Goal: Navigation & Orientation: Find specific page/section

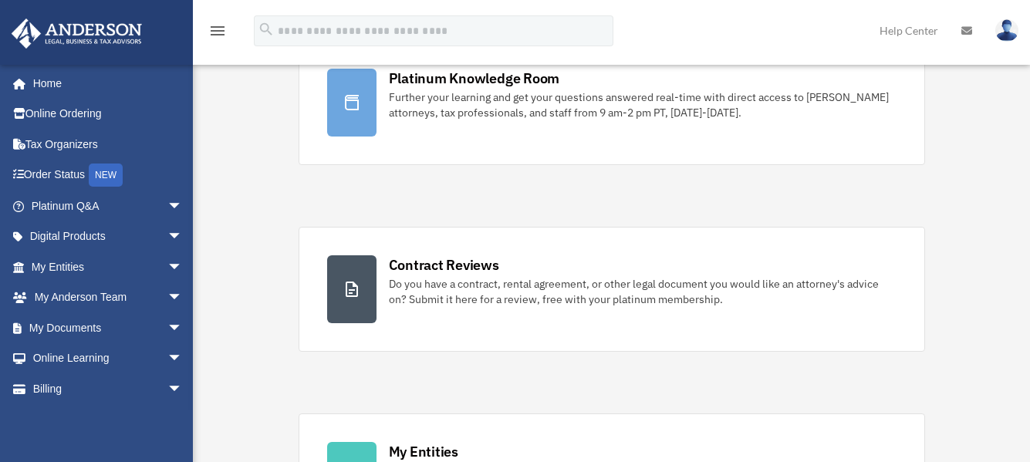
scroll to position [154, 0]
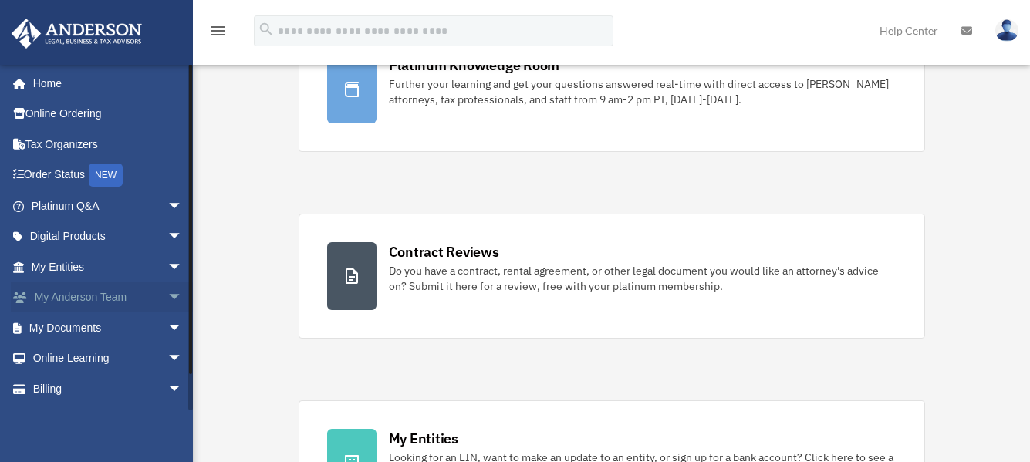
click at [167, 292] on span "arrow_drop_down" at bounding box center [182, 298] width 31 height 32
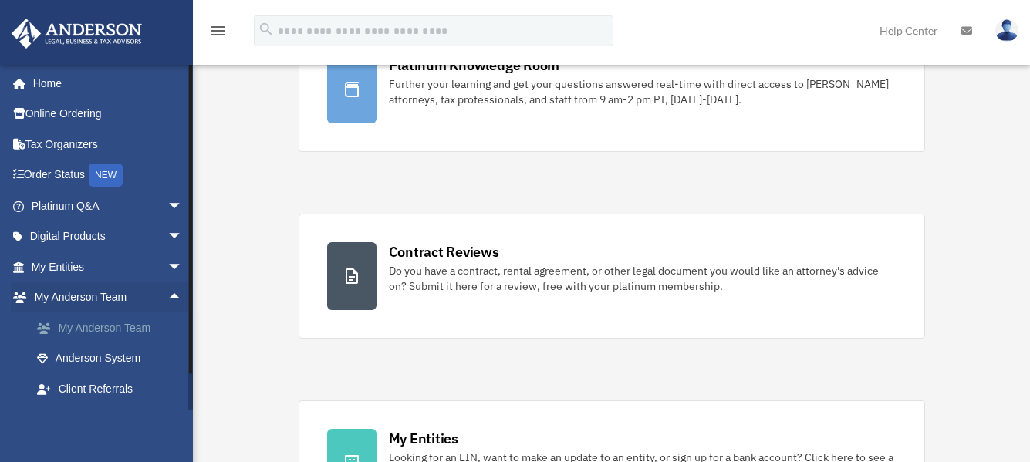
click at [118, 326] on link "My Anderson Team" at bounding box center [114, 327] width 184 height 31
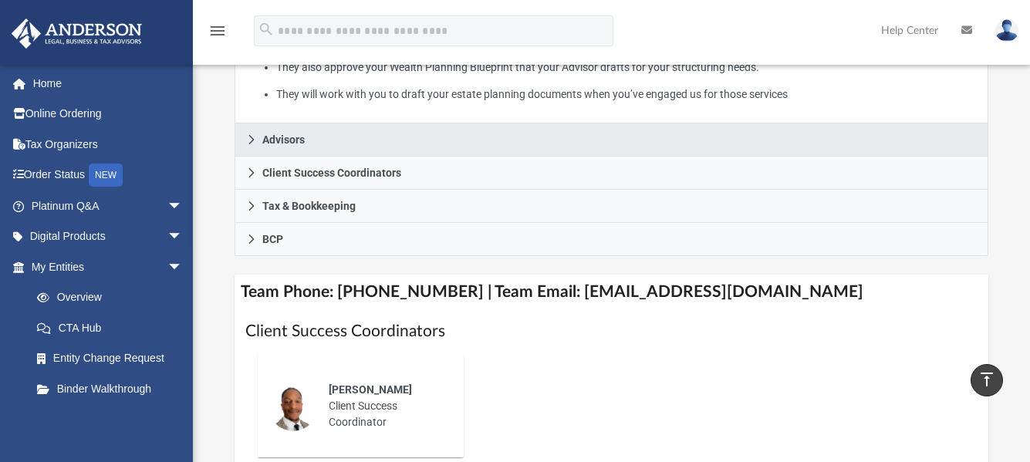
scroll to position [431, 0]
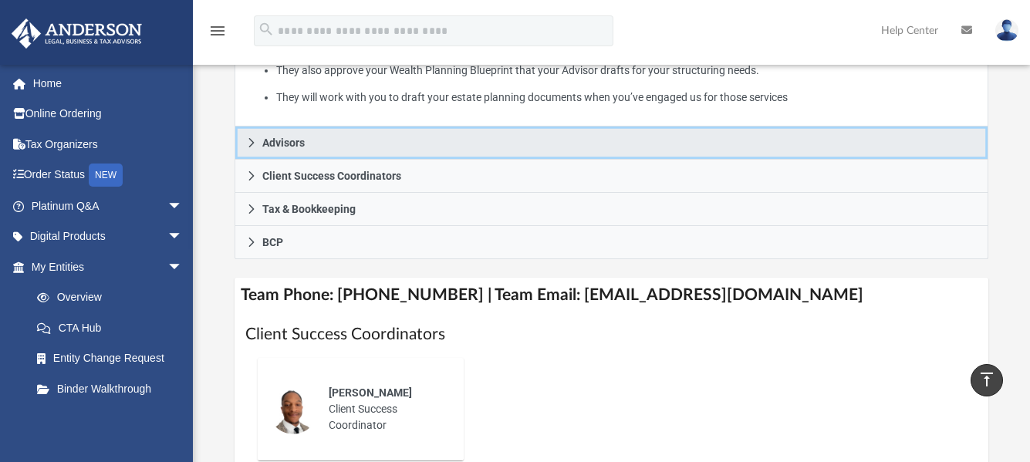
click at [292, 137] on span "Advisors" at bounding box center [283, 142] width 42 height 11
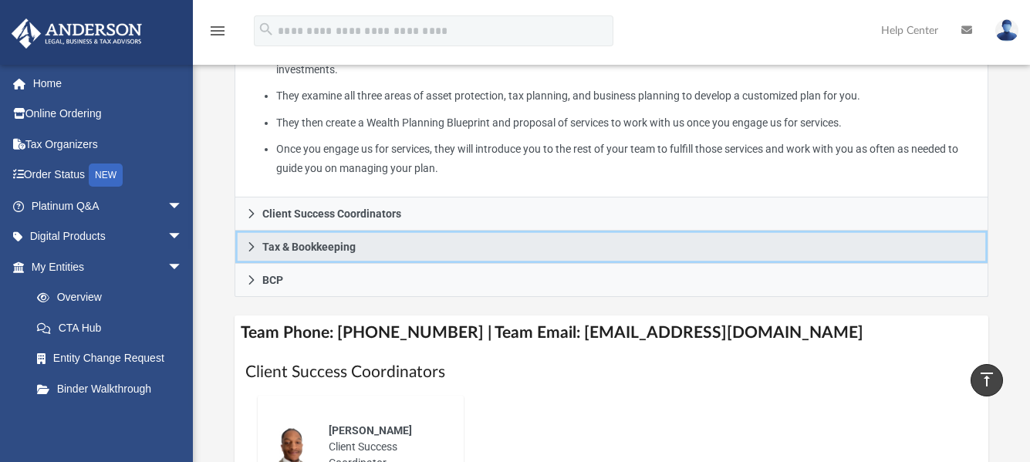
click at [303, 241] on span "Tax & Bookkeeping" at bounding box center [308, 246] width 93 height 11
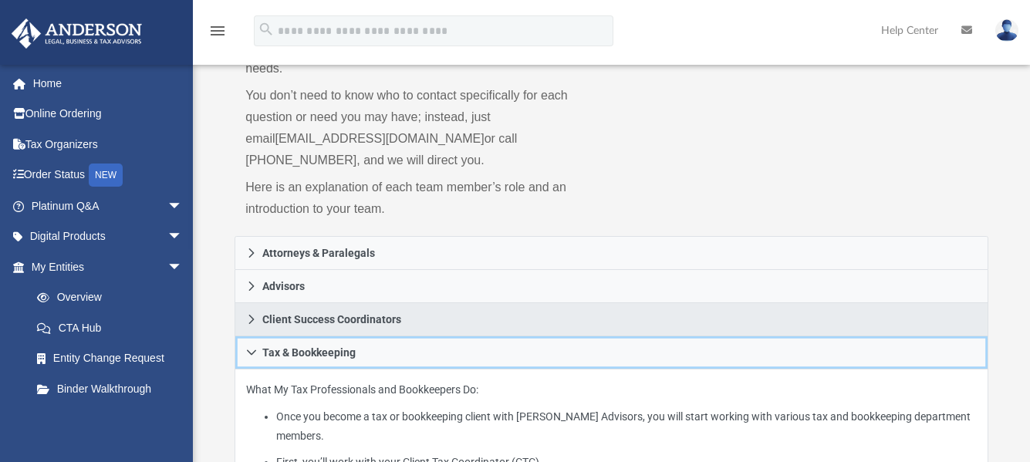
scroll to position [154, 0]
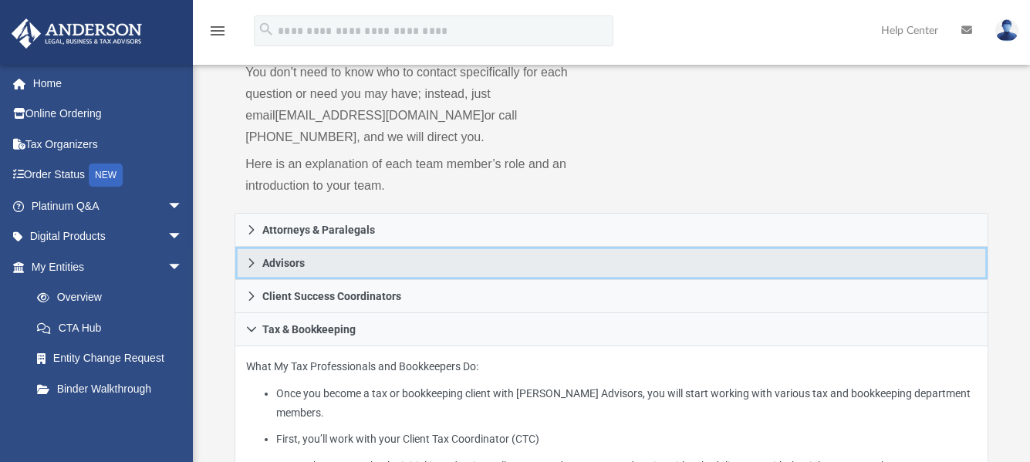
click at [285, 258] on span "Advisors" at bounding box center [283, 263] width 42 height 11
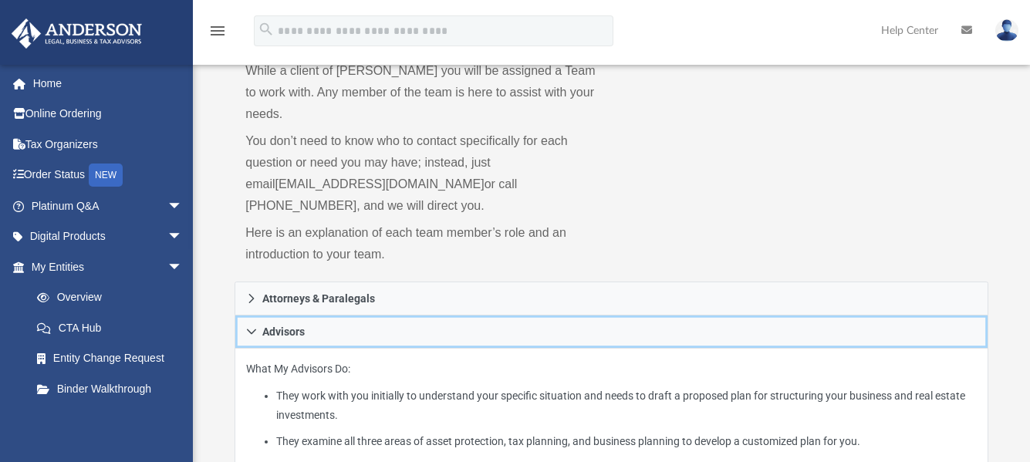
scroll to position [77, 0]
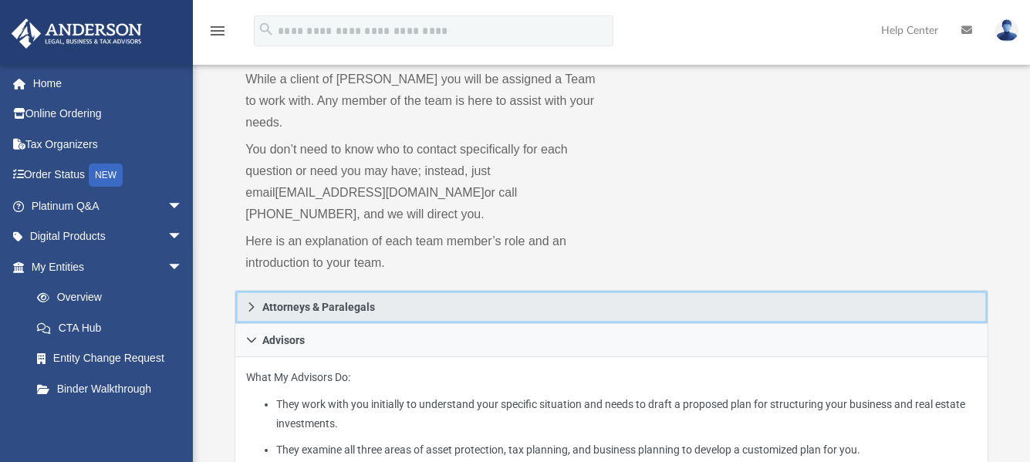
click at [320, 302] on span "Attorneys & Paralegals" at bounding box center [318, 307] width 113 height 11
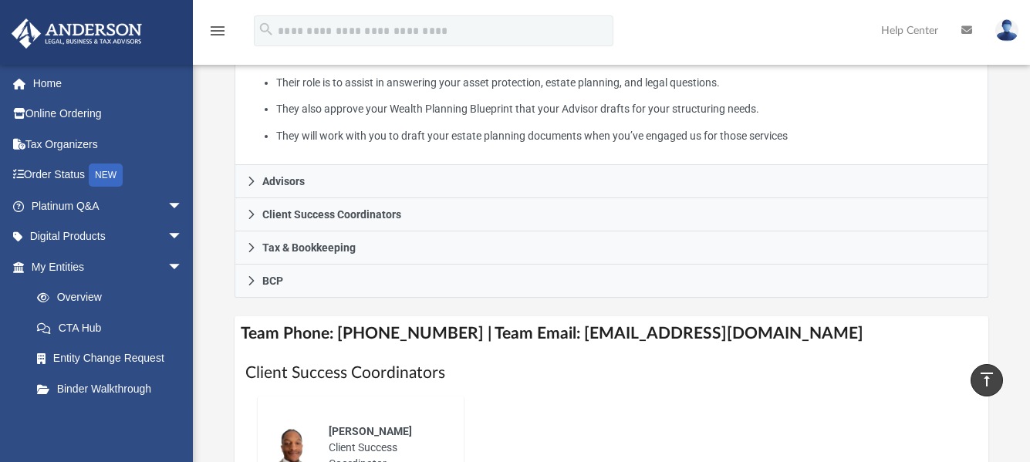
scroll to position [309, 0]
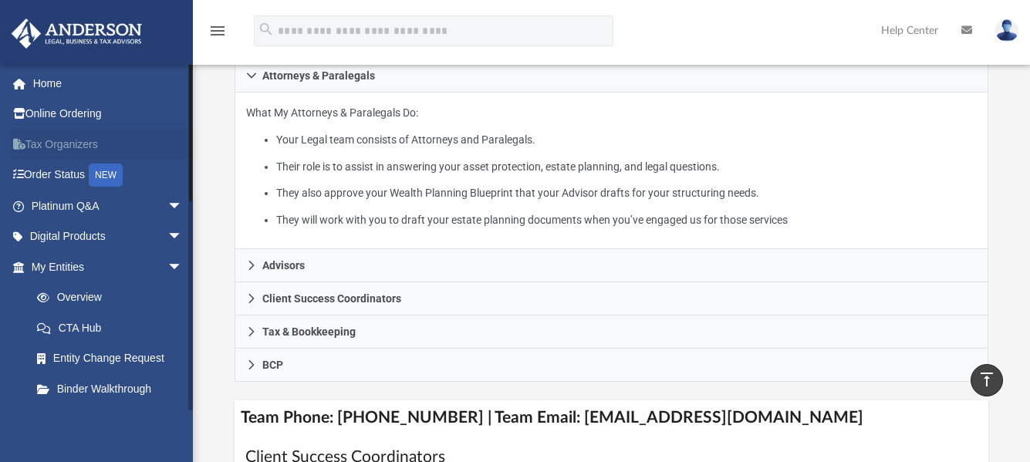
click at [69, 137] on link "Tax Organizers" at bounding box center [108, 144] width 195 height 31
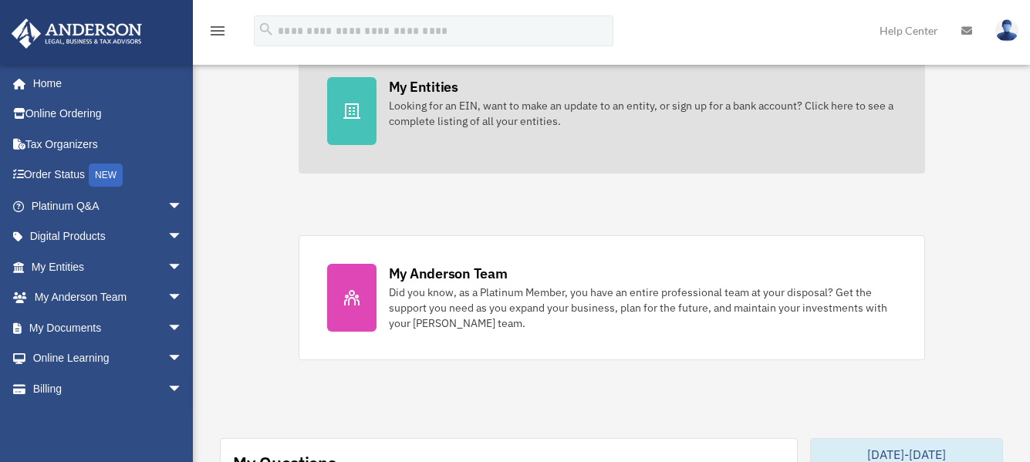
scroll to position [540, 0]
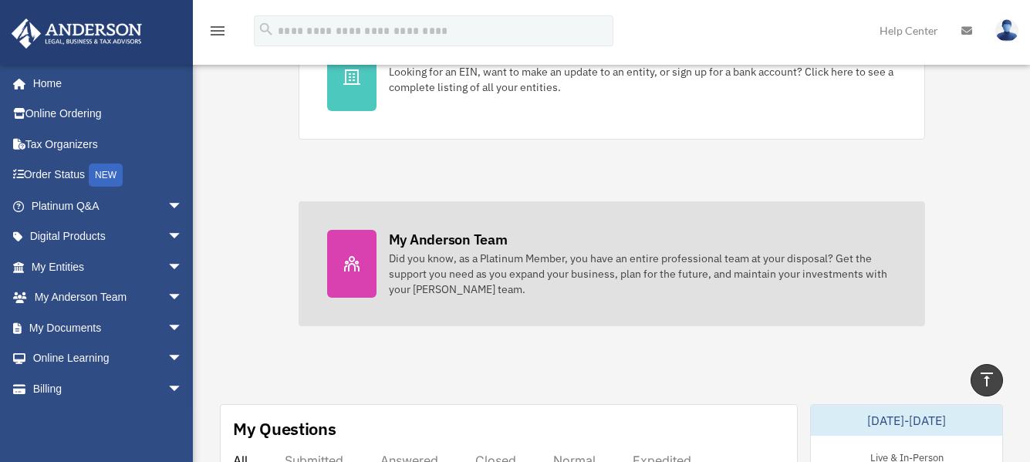
click at [370, 255] on div at bounding box center [351, 264] width 49 height 68
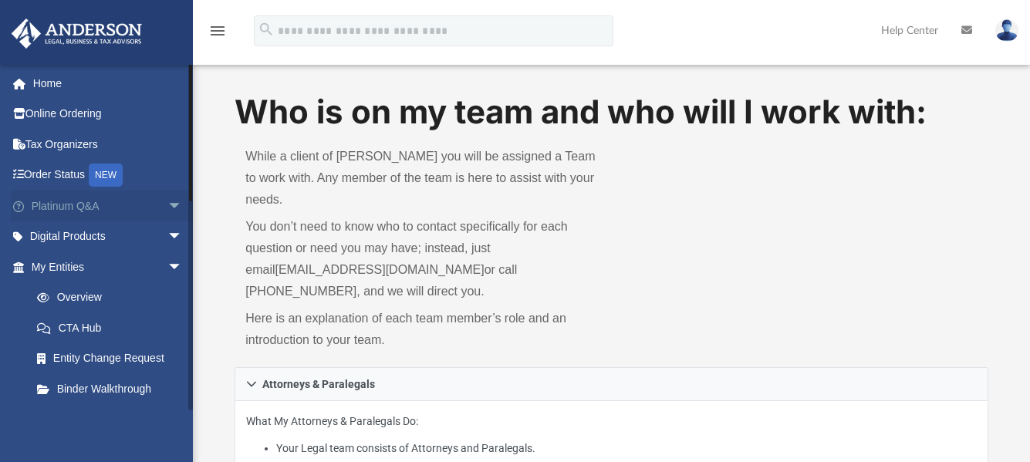
click at [139, 205] on link "Platinum Q&A arrow_drop_down" at bounding box center [108, 206] width 195 height 31
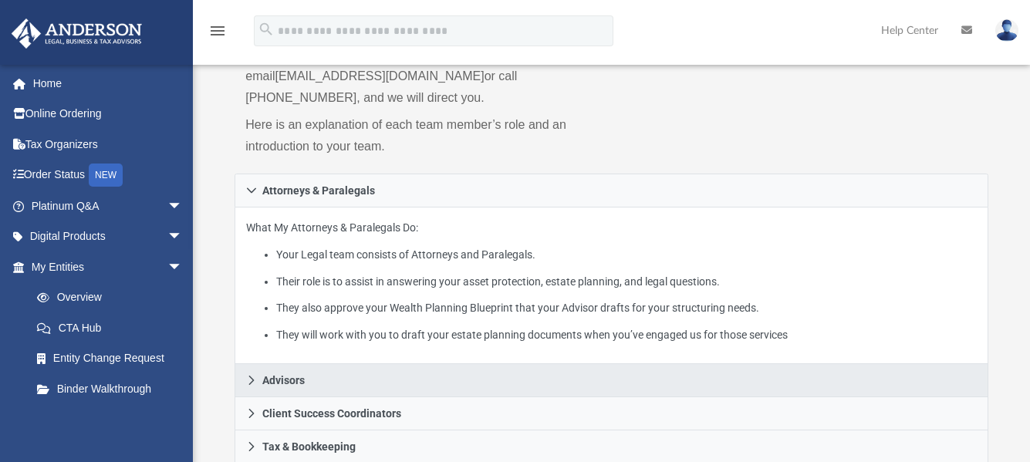
scroll to position [309, 0]
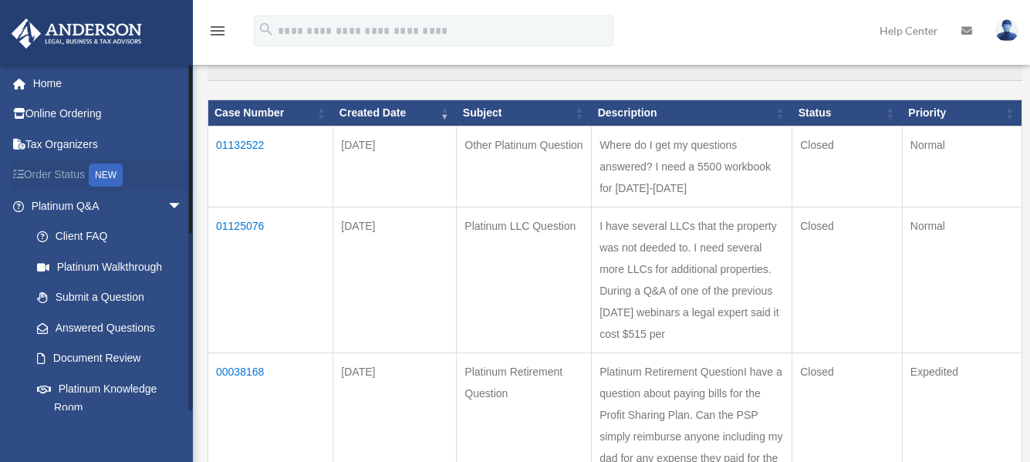
scroll to position [77, 0]
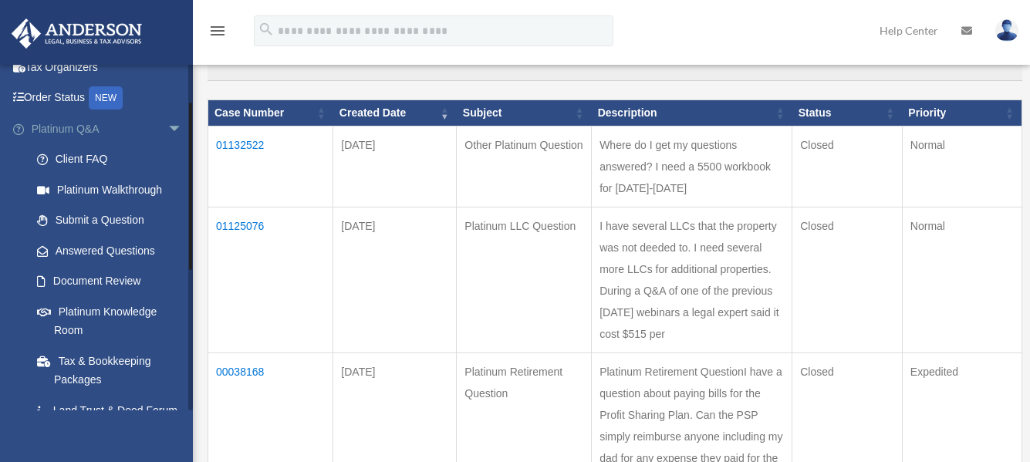
click at [70, 122] on link "Platinum Q&A arrow_drop_down" at bounding box center [108, 128] width 195 height 31
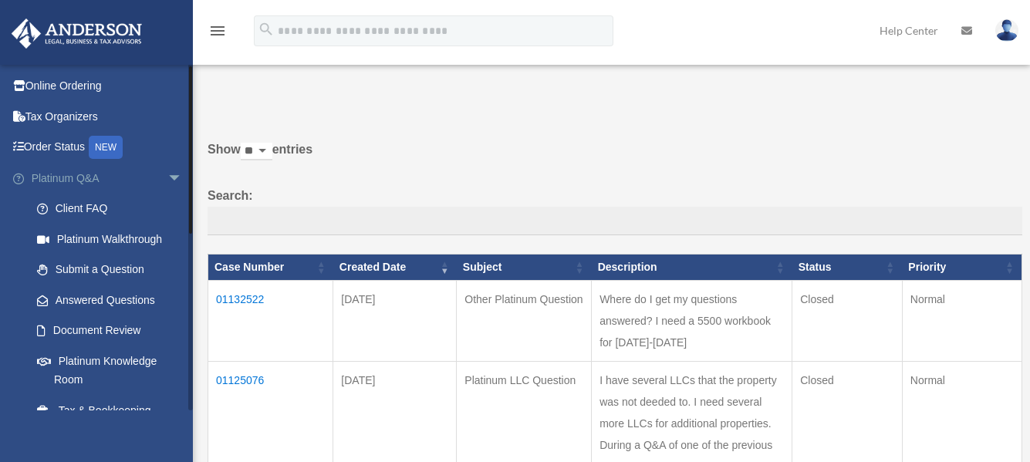
scroll to position [77, 0]
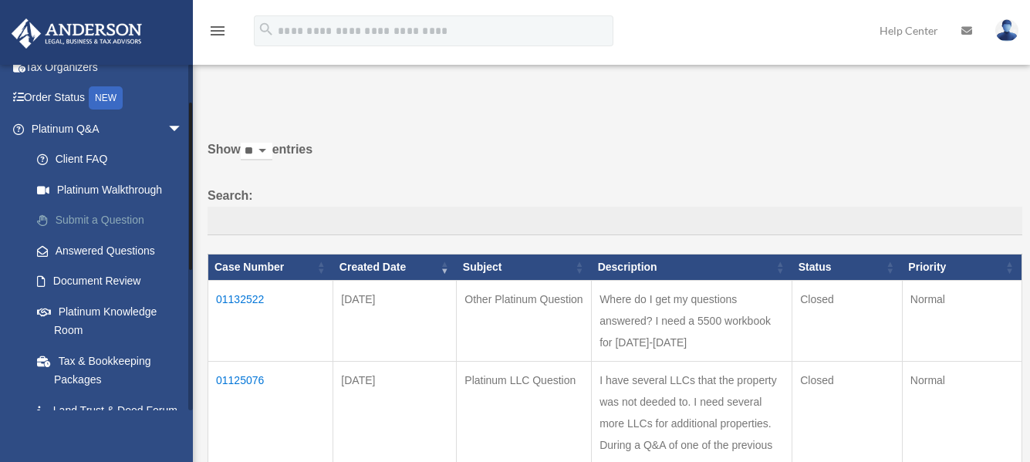
click at [125, 216] on link "Submit a Question" at bounding box center [114, 220] width 184 height 31
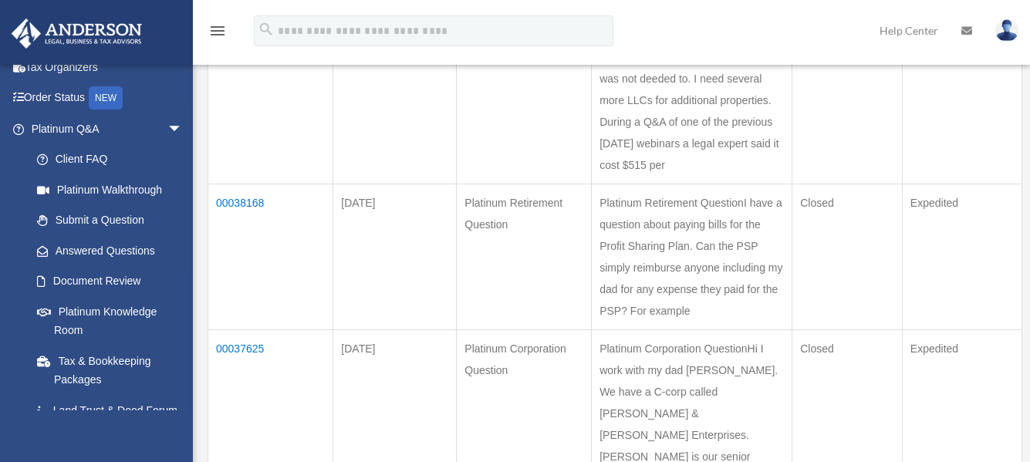
scroll to position [470, 0]
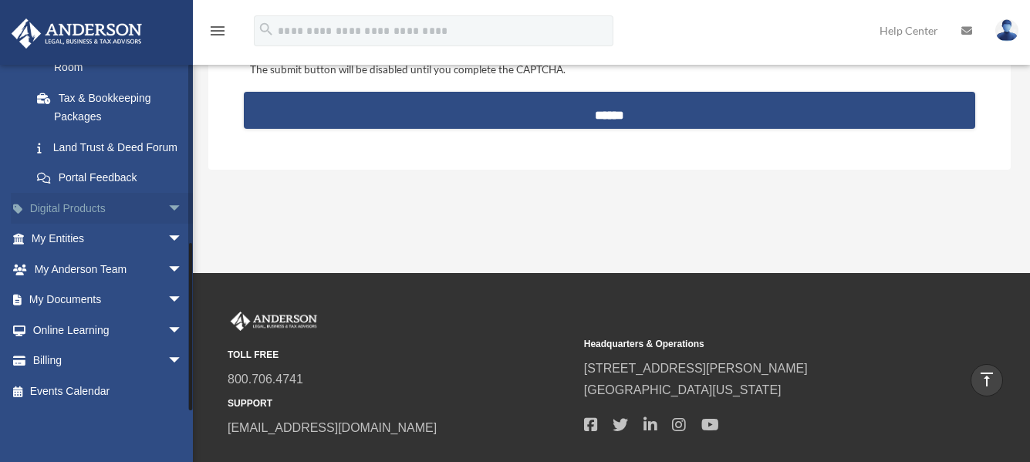
scroll to position [849, 0]
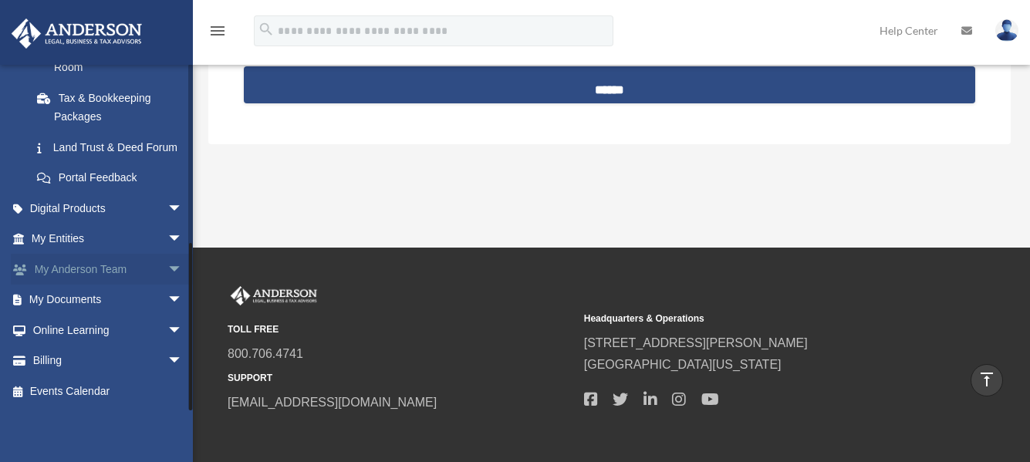
click at [124, 267] on link "My Anderson Team arrow_drop_down" at bounding box center [108, 269] width 195 height 31
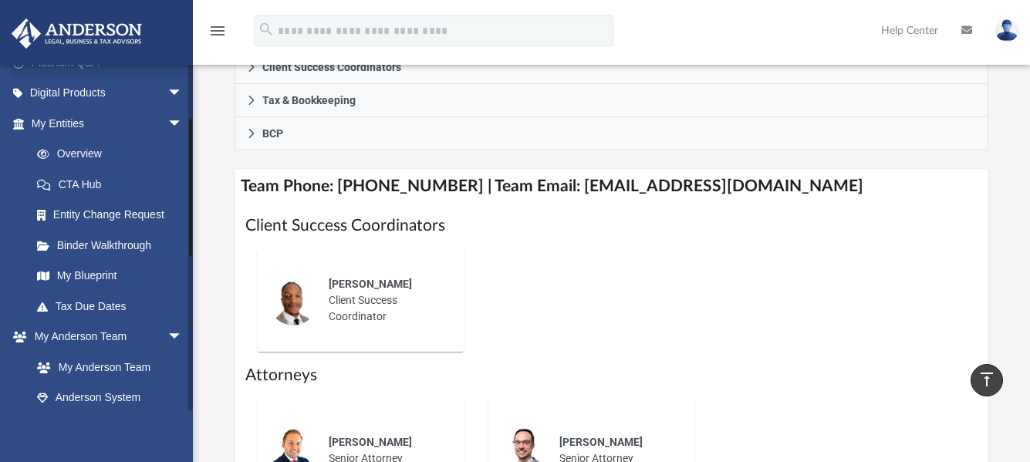
scroll to position [154, 0]
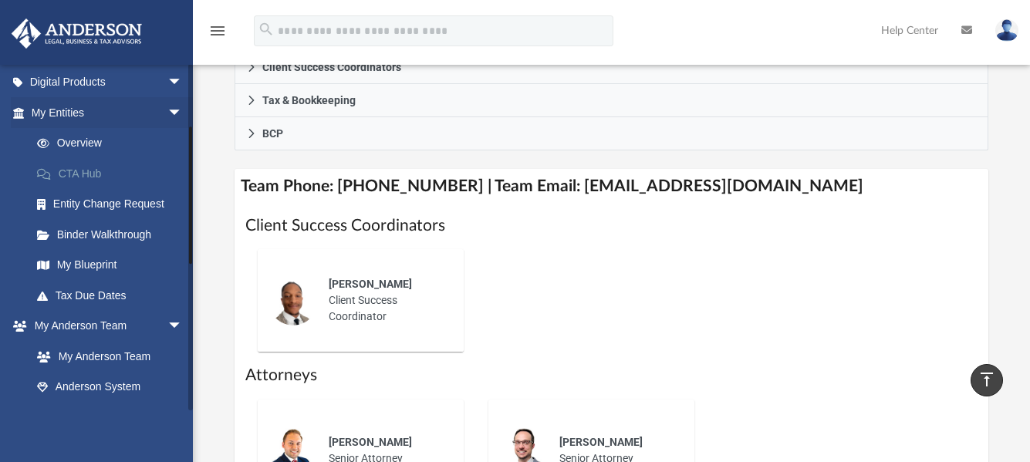
click at [83, 168] on link "CTA Hub" at bounding box center [114, 173] width 184 height 31
click at [78, 174] on link "CTA Hub" at bounding box center [114, 173] width 184 height 31
click at [87, 172] on link "CTA Hub" at bounding box center [114, 173] width 184 height 31
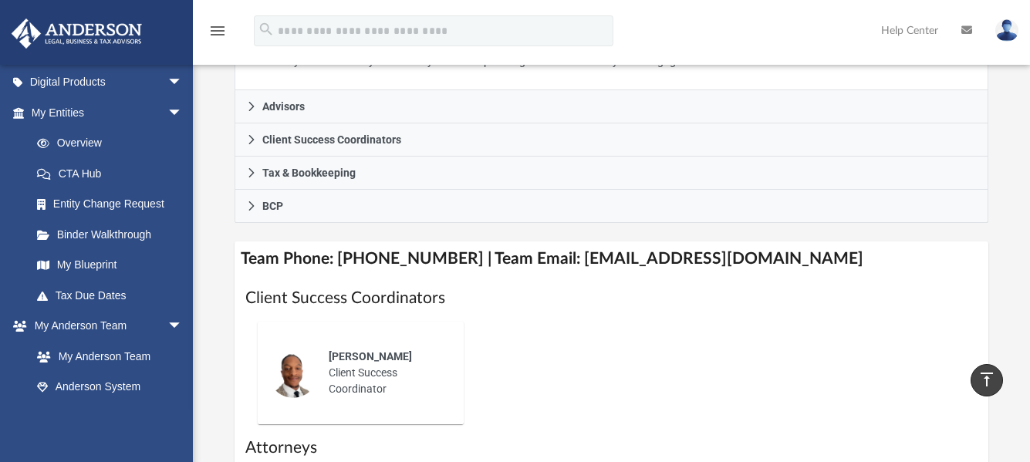
scroll to position [463, 0]
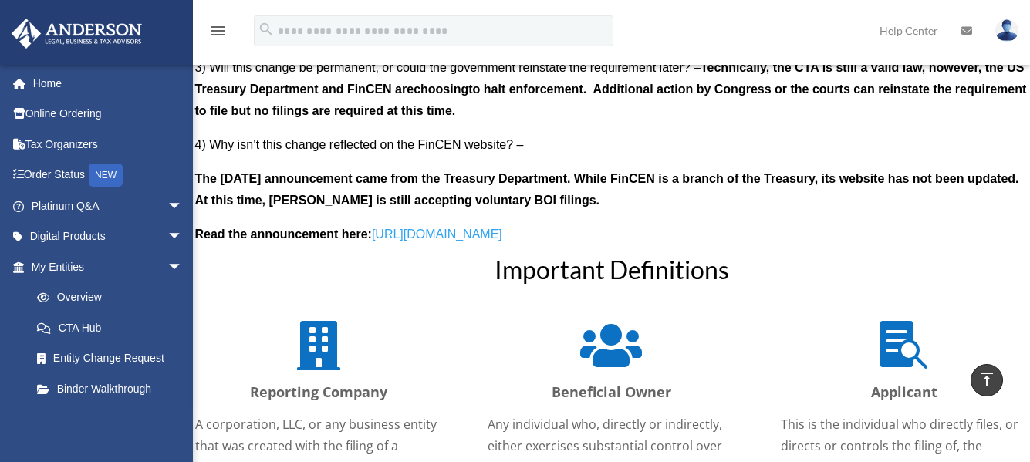
scroll to position [1620, 0]
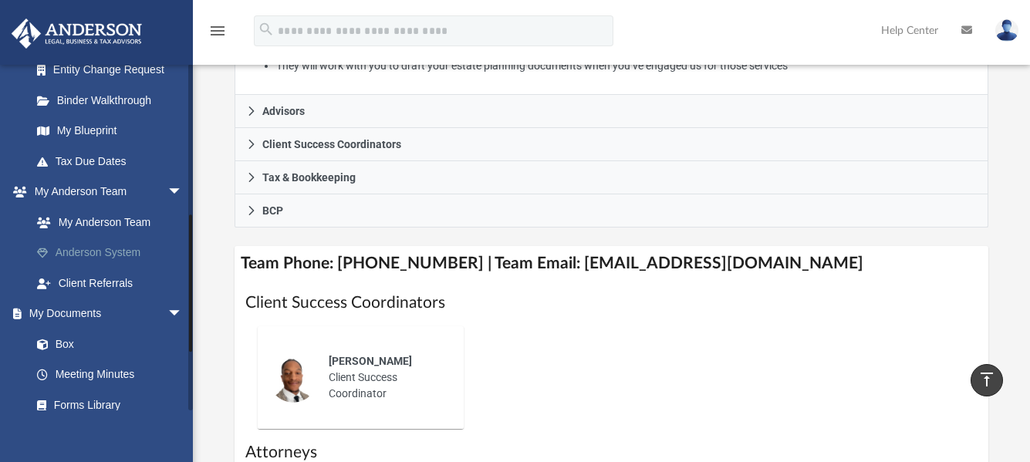
scroll to position [386, 0]
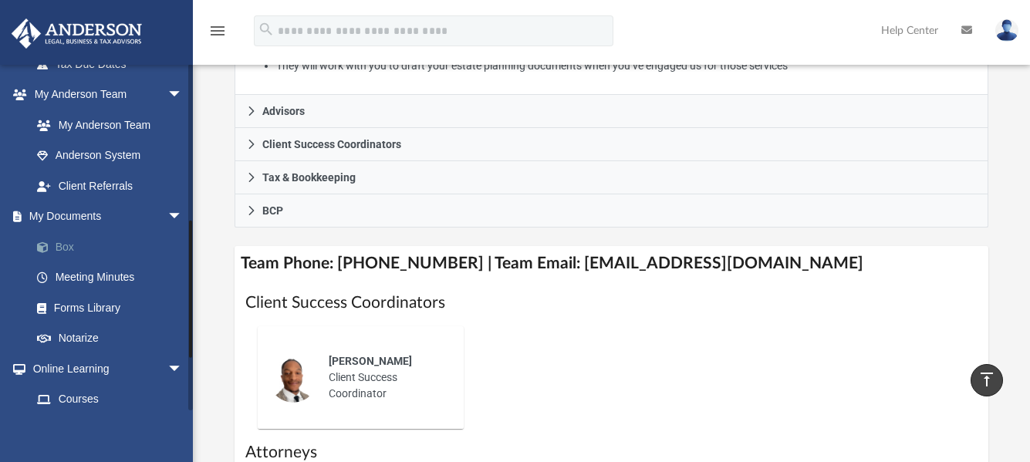
click at [64, 238] on link "Box" at bounding box center [114, 246] width 184 height 31
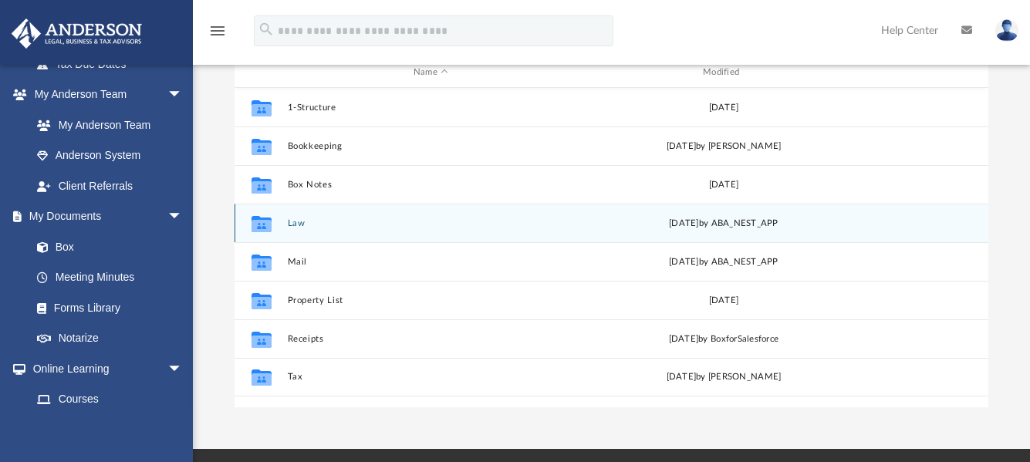
scroll to position [231, 0]
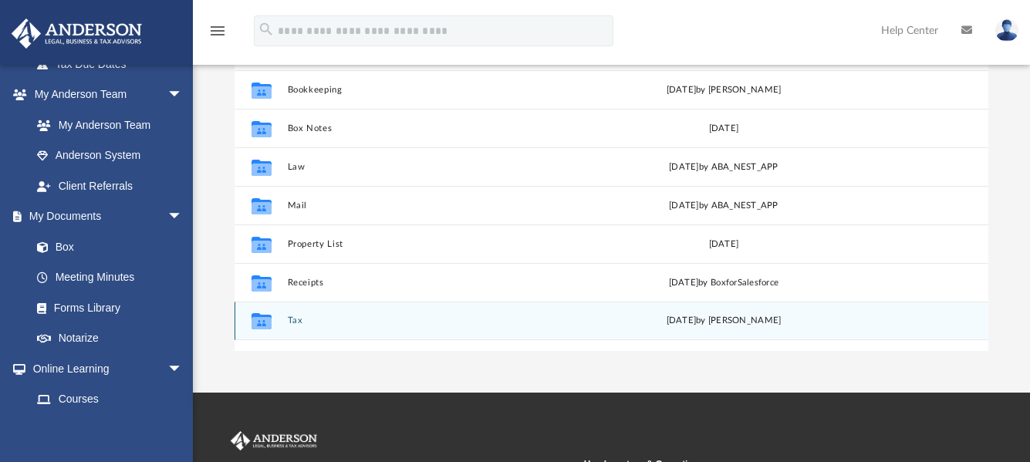
click at [262, 325] on icon "grid" at bounding box center [261, 323] width 20 height 12
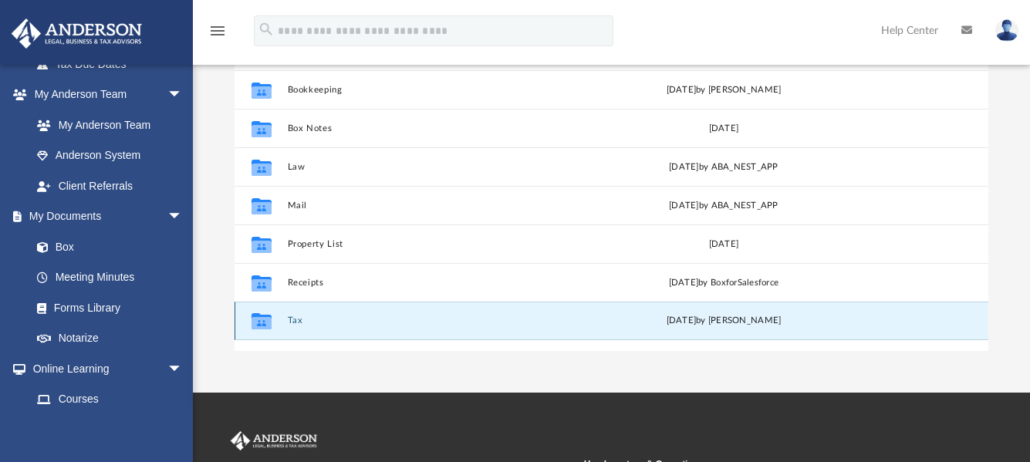
click at [262, 322] on icon "grid" at bounding box center [261, 323] width 20 height 12
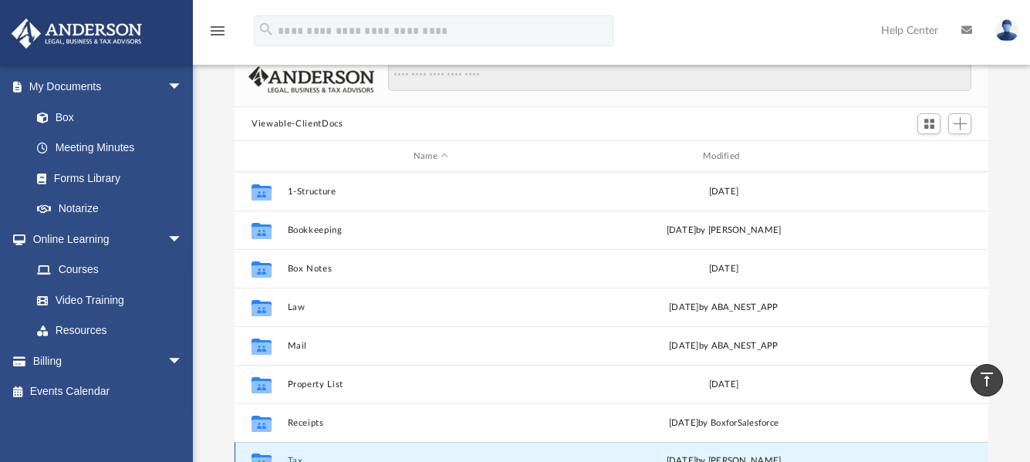
scroll to position [0, 0]
